Goal: Find contact information: Find contact information

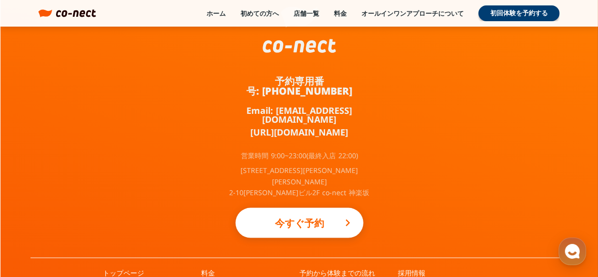
scroll to position [6537, 0]
